Goal: Find specific page/section

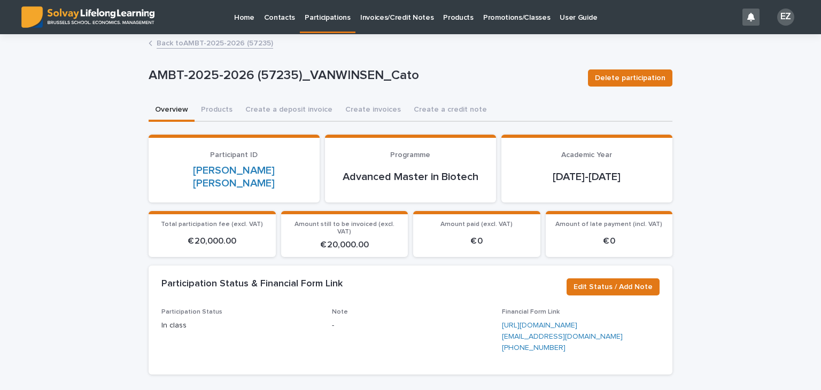
click at [216, 46] on link "Back to AMBT-2025-2026 (57235)" at bounding box center [215, 42] width 116 height 12
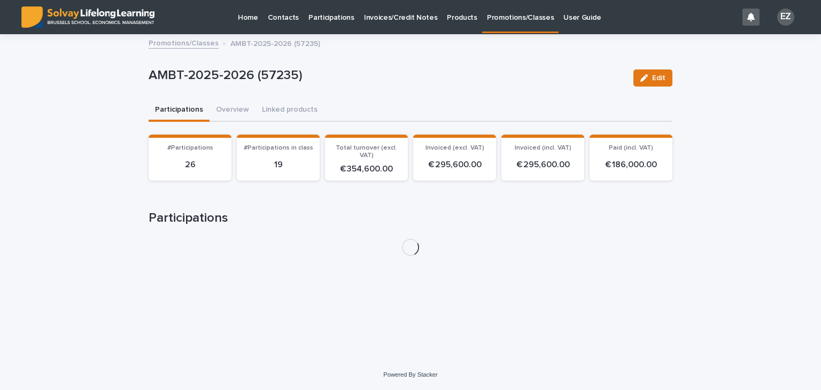
click at [197, 45] on link "Promotions/Classes" at bounding box center [184, 42] width 70 height 12
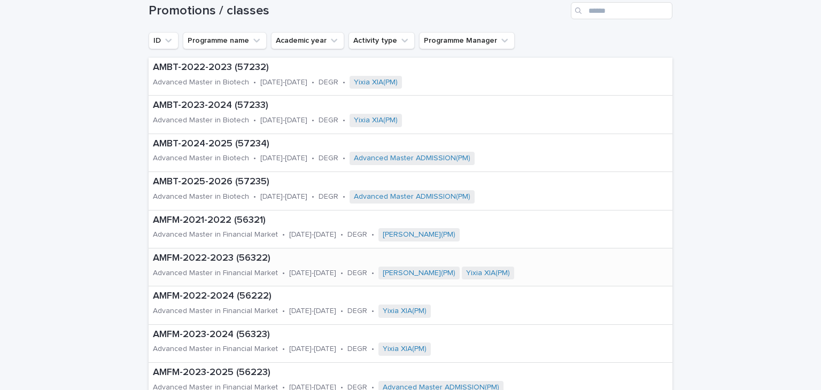
scroll to position [214, 0]
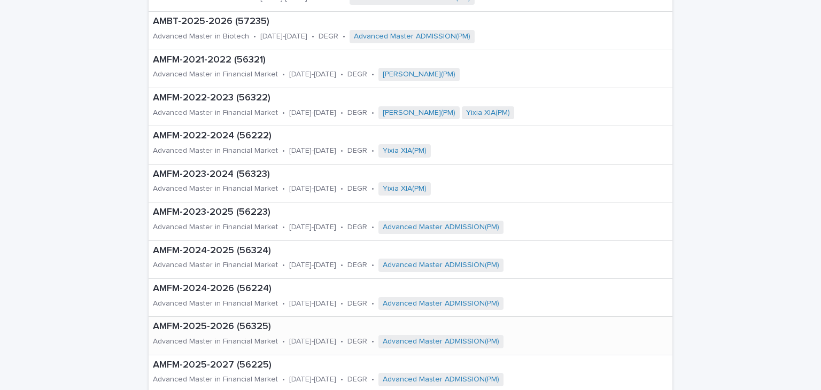
click at [228, 323] on p "AMFM-2025-2026 (56325)" at bounding box center [388, 327] width 471 height 12
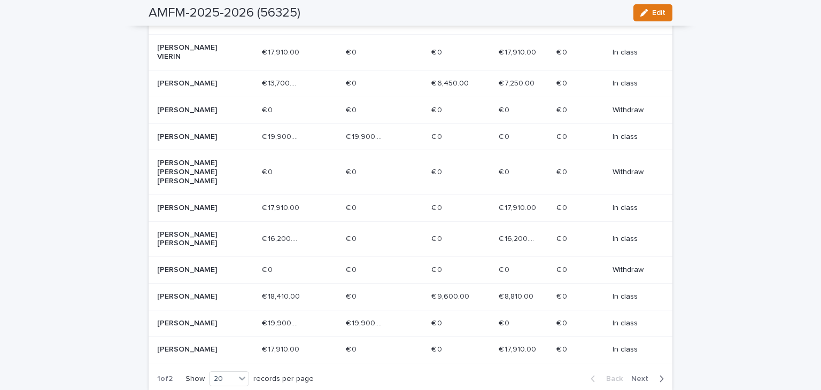
scroll to position [534, 0]
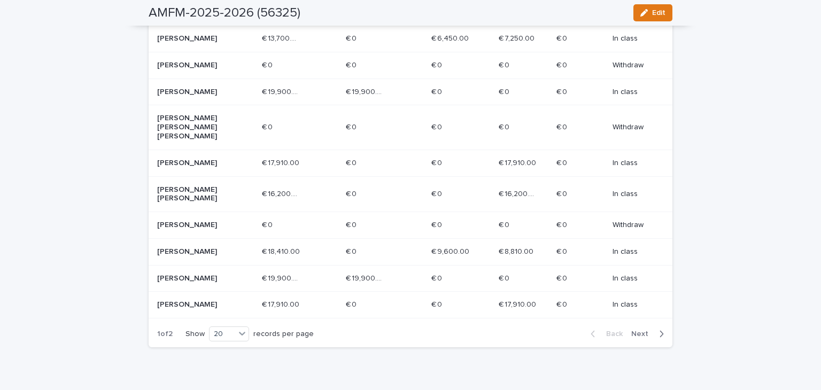
click at [643, 330] on span "Next" at bounding box center [643, 333] width 24 height 7
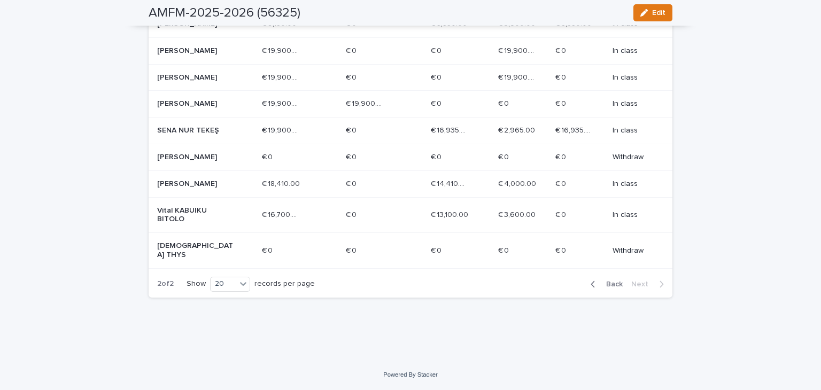
scroll to position [378, 0]
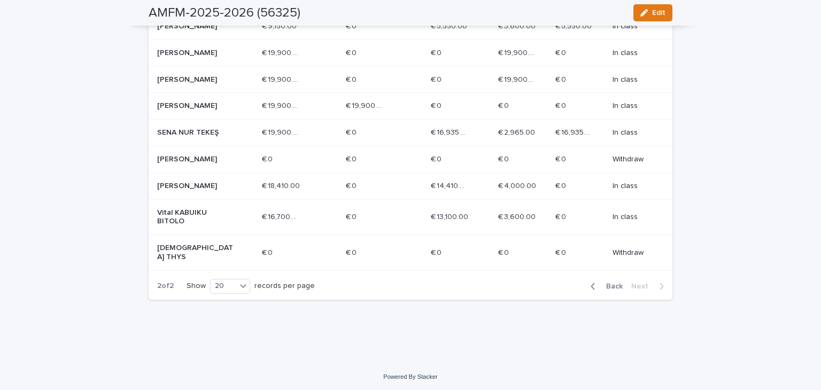
click at [603, 283] on span "Back" at bounding box center [611, 286] width 23 height 7
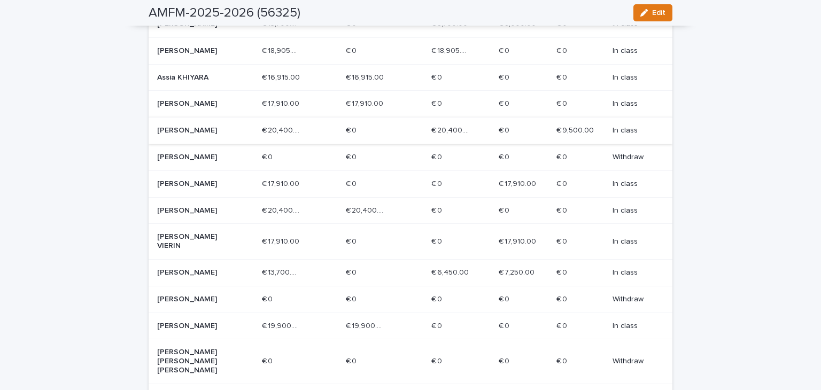
scroll to position [204, 0]
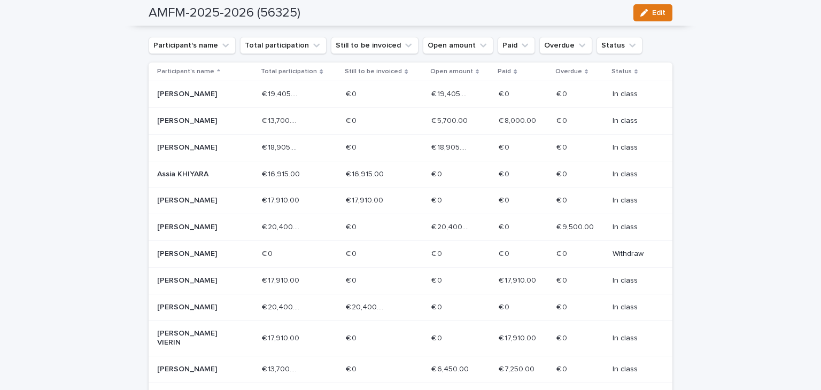
click at [235, 147] on div "[PERSON_NAME]" at bounding box center [205, 148] width 96 height 18
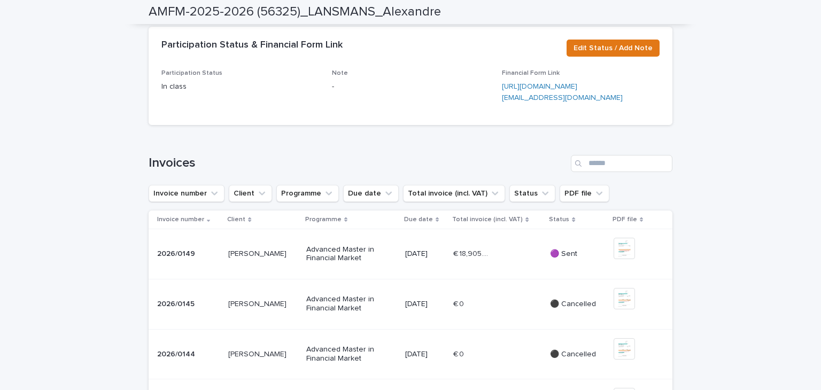
scroll to position [160, 0]
